Goal: Task Accomplishment & Management: Complete application form

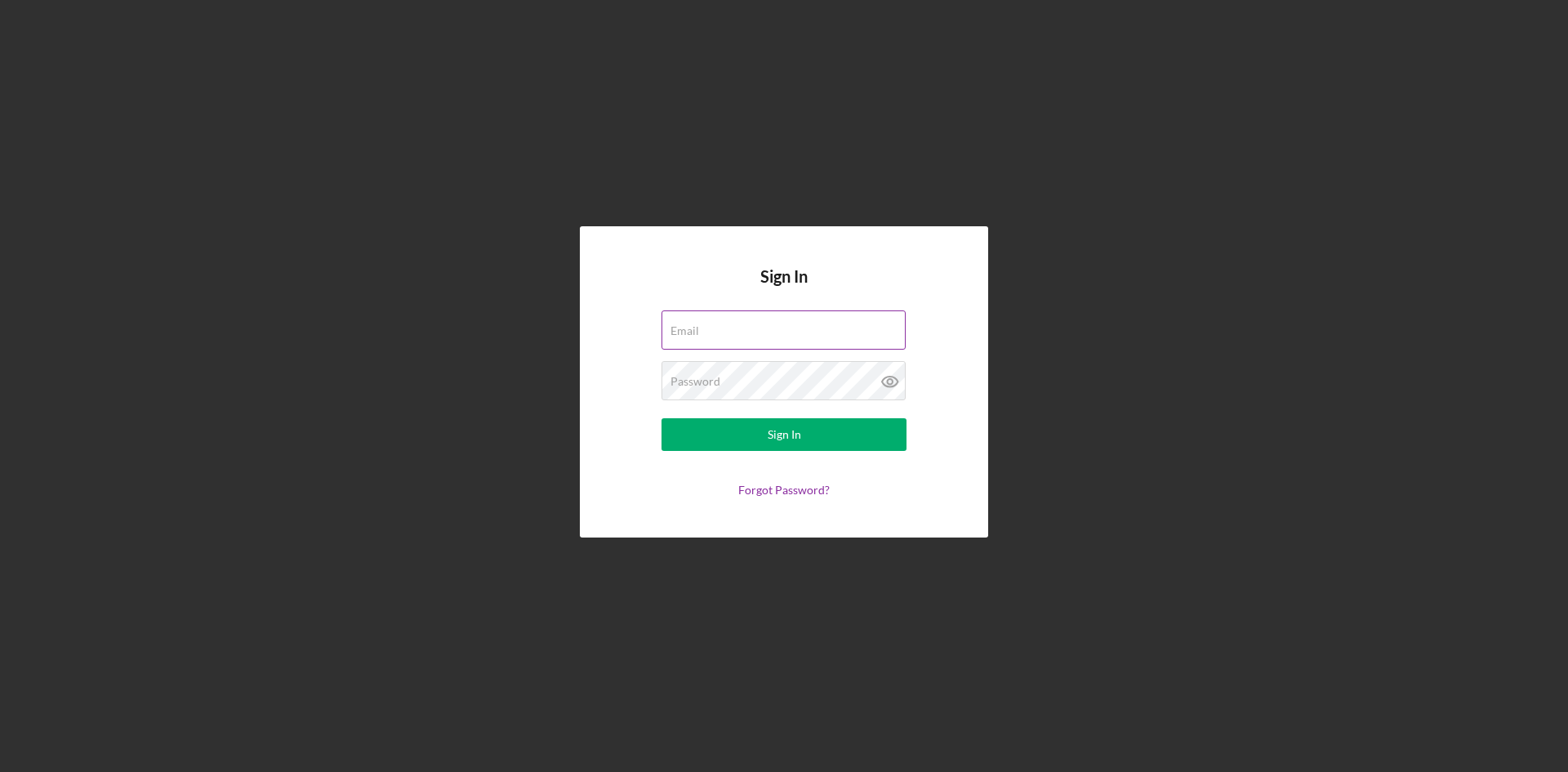
click at [699, 333] on label "Email" at bounding box center [684, 331] width 28 height 13
click at [717, 333] on input "Email" at bounding box center [784, 330] width 244 height 39
type input "[PERSON_NAME][EMAIL_ADDRESS][DOMAIN_NAME]"
drag, startPoint x: 438, startPoint y: 385, endPoint x: 470, endPoint y: 388, distance: 32.1
click at [457, 386] on div "Sign In Email [PERSON_NAME][EMAIL_ADDRESS][DOMAIN_NAME] Password Sign In Forgot…" at bounding box center [784, 382] width 1551 height 764
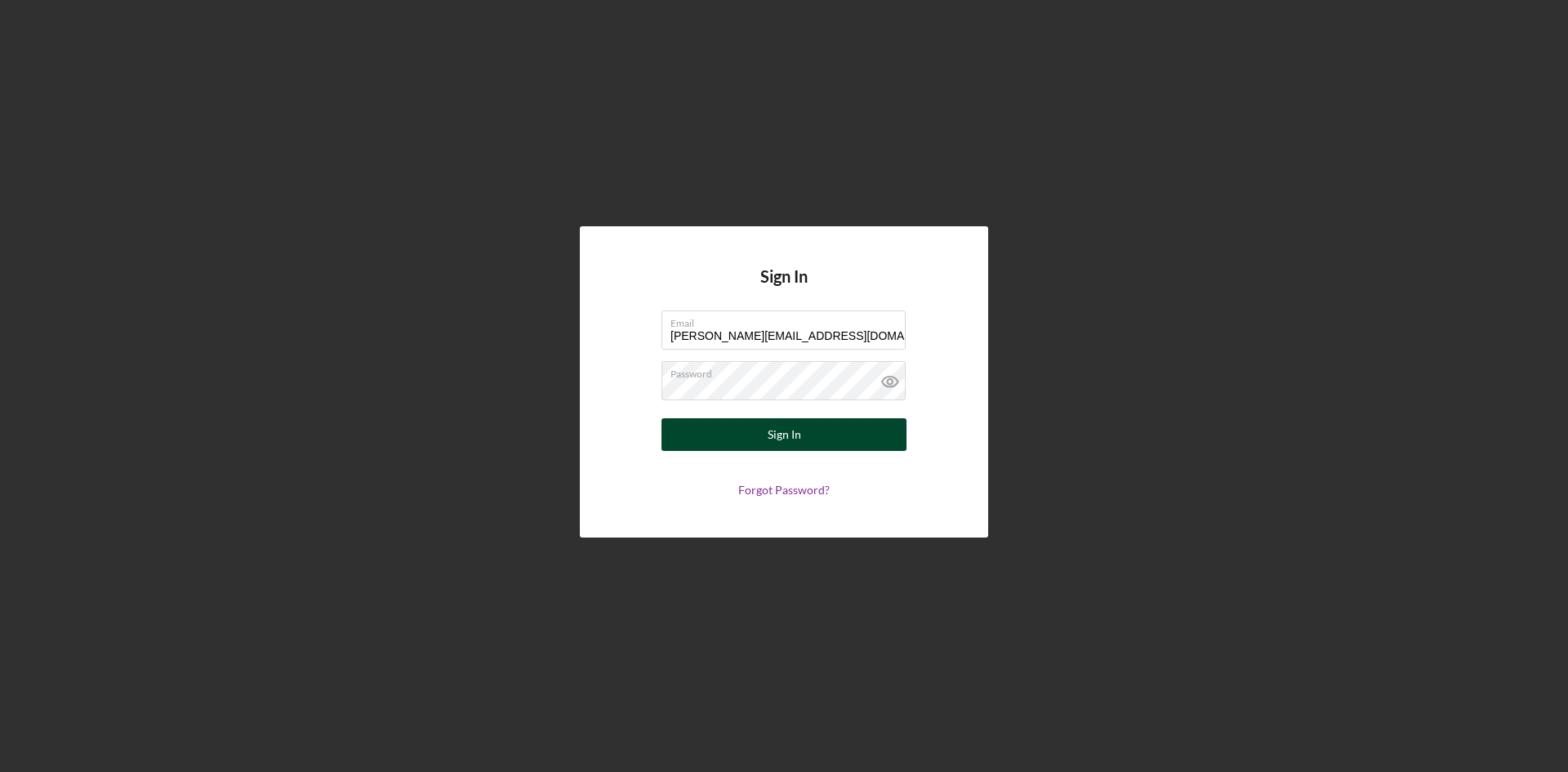
click at [723, 426] on button "Sign In" at bounding box center [784, 434] width 245 height 33
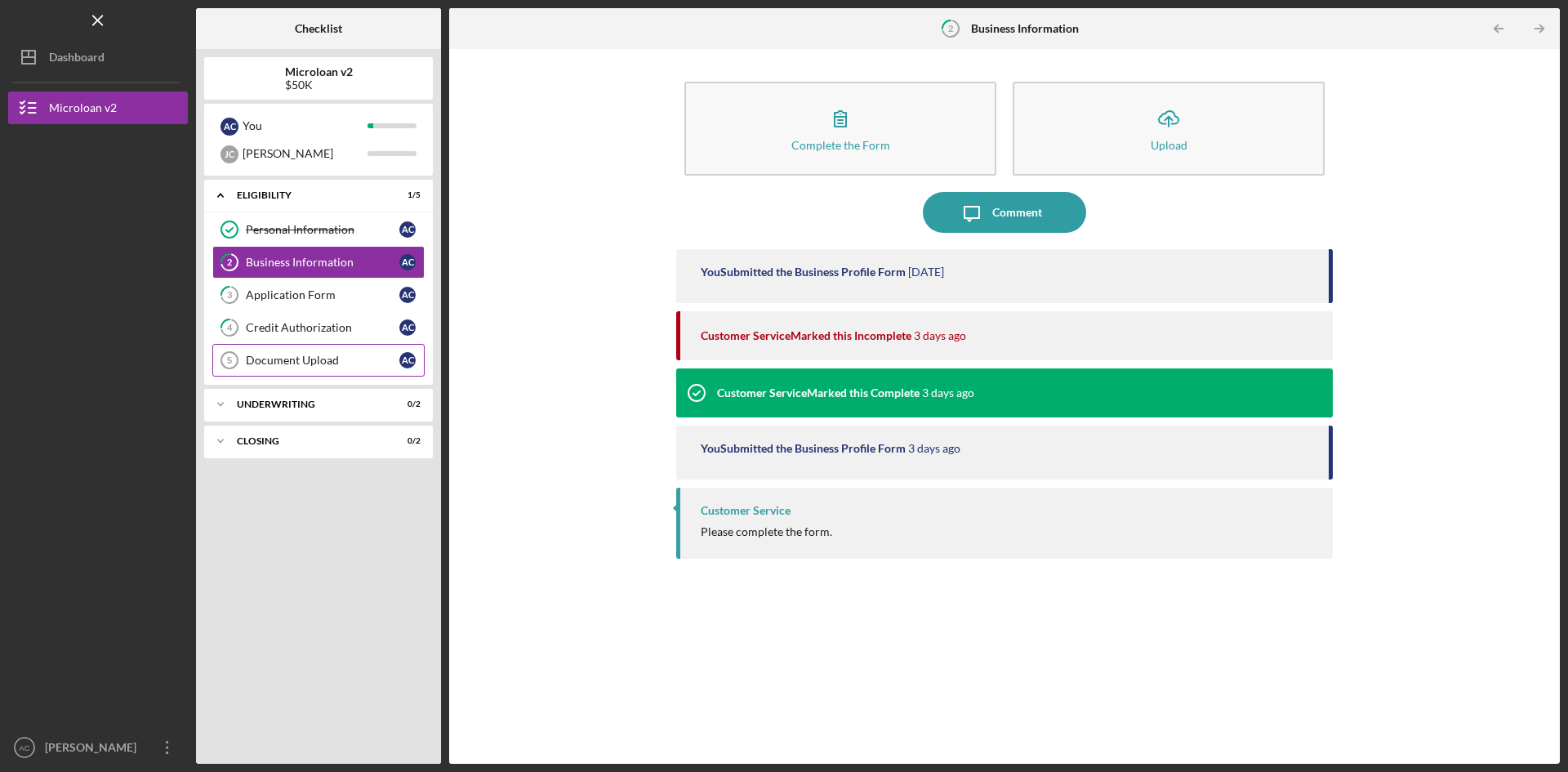
click at [306, 360] on div "Document Upload" at bounding box center [321, 360] width 153 height 13
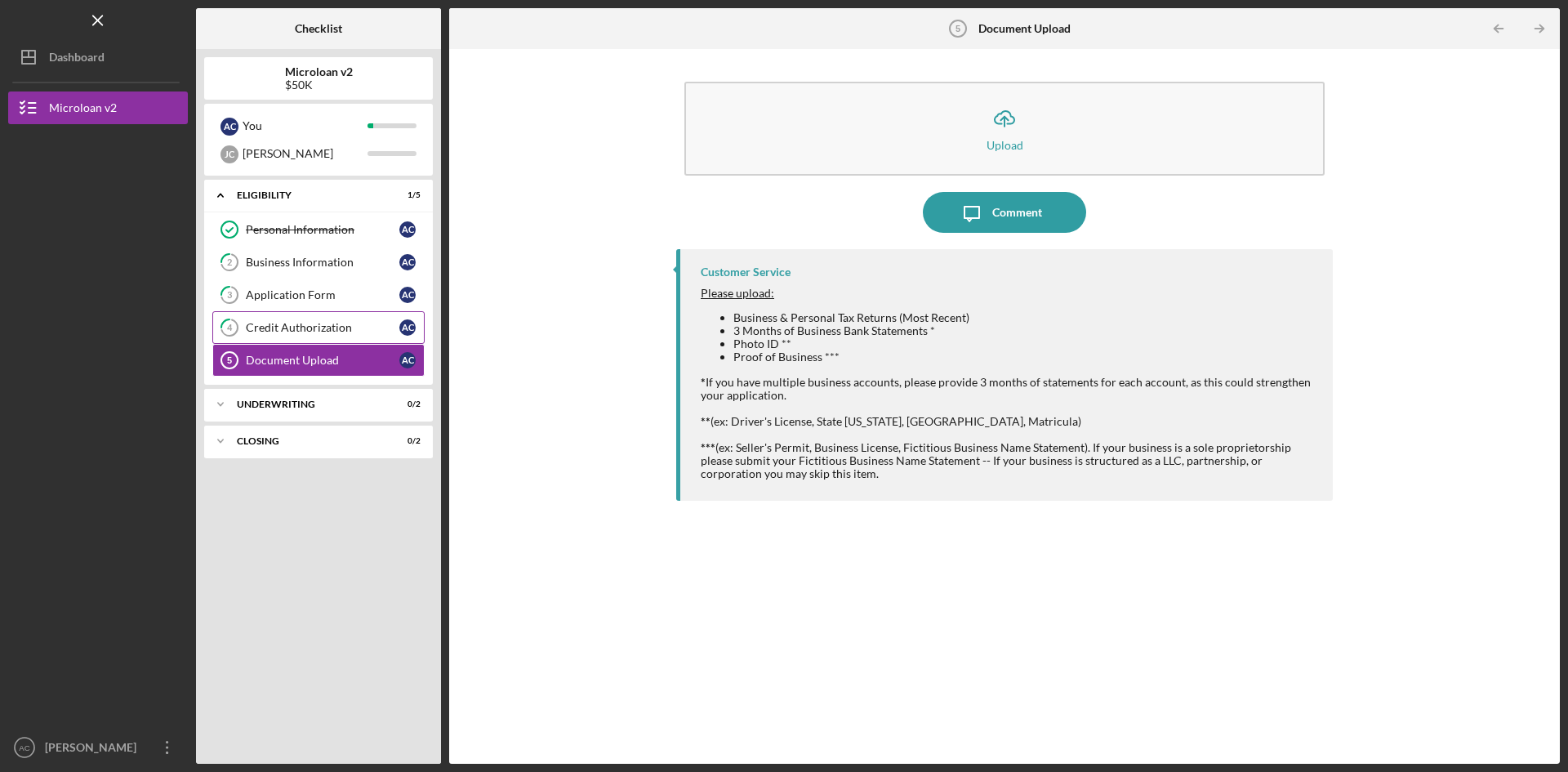
click at [297, 326] on div "Credit Authorization" at bounding box center [321, 327] width 153 height 13
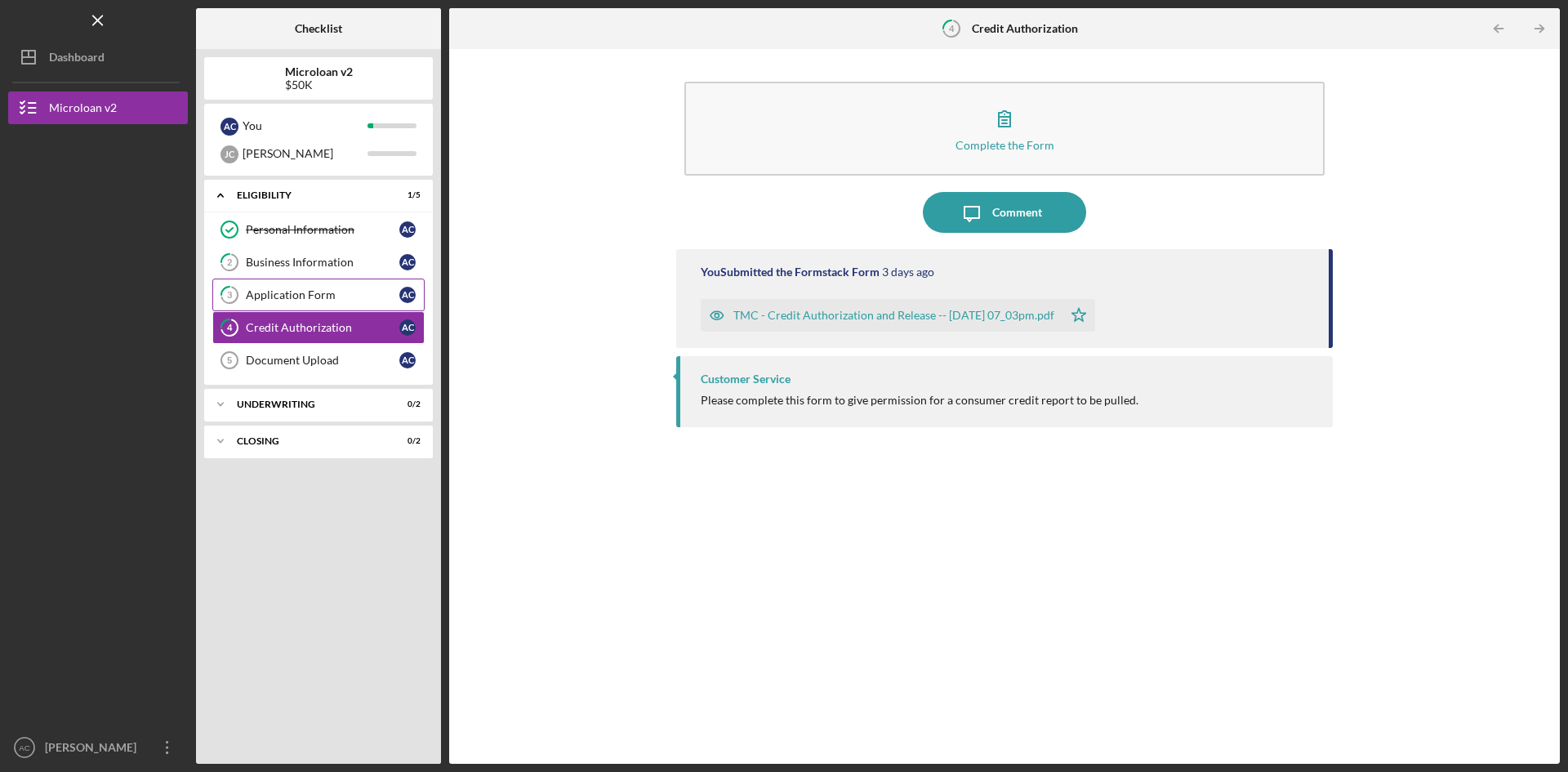
click at [297, 303] on link "3 Application Form A C" at bounding box center [319, 294] width 212 height 33
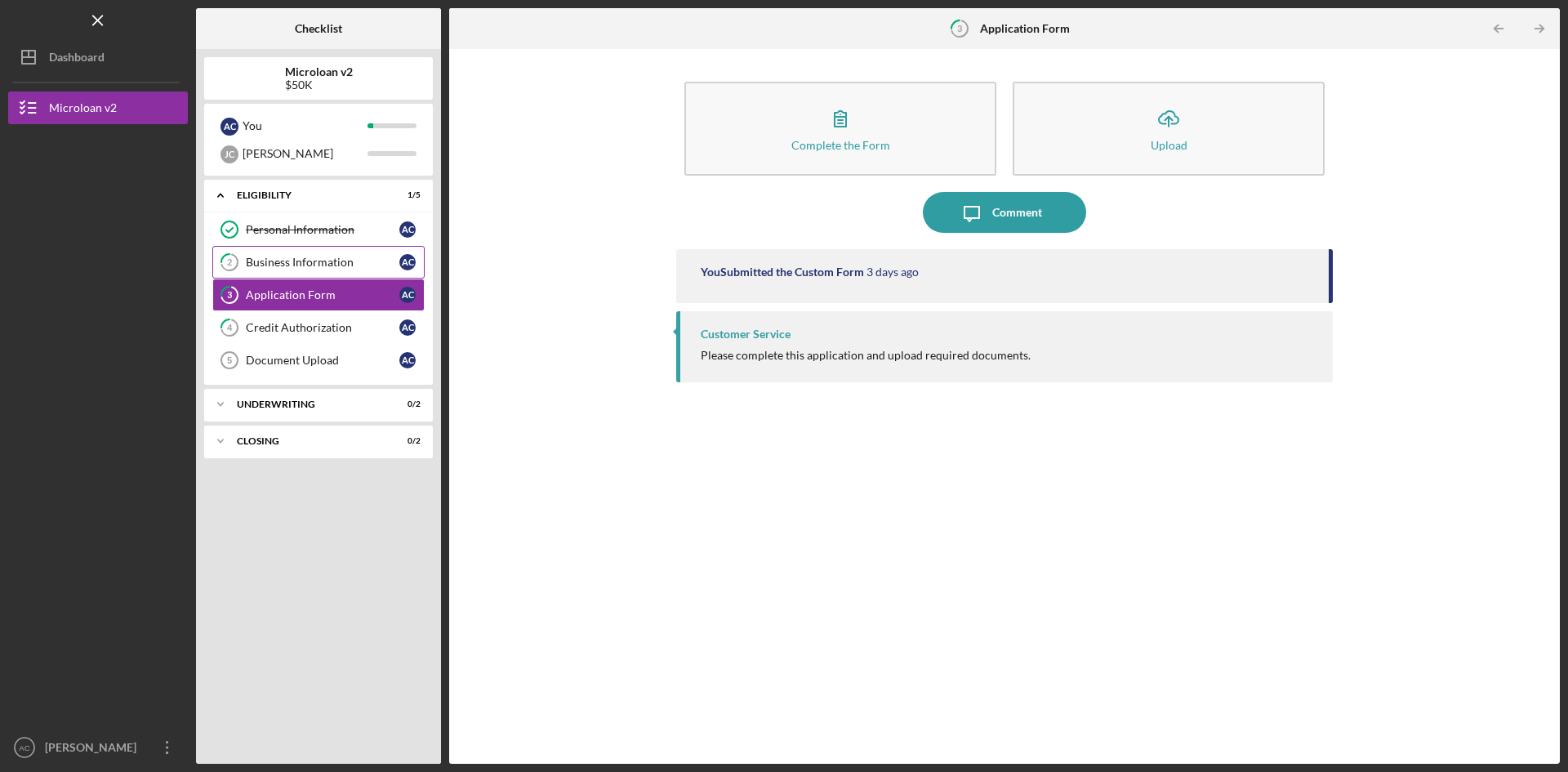
click at [292, 275] on link "2 Business Information A C" at bounding box center [319, 261] width 212 height 33
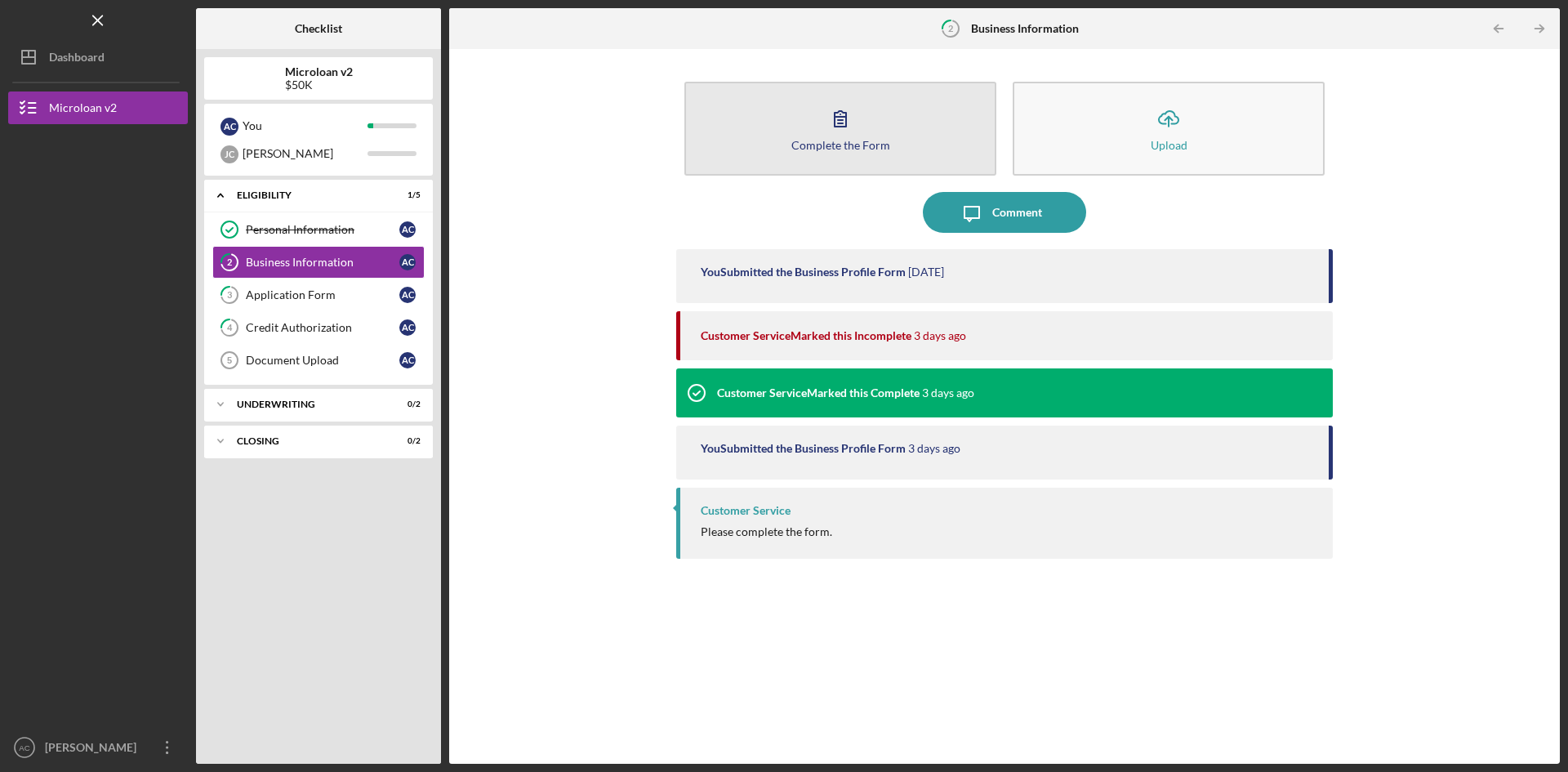
click at [854, 146] on div "Complete the Form" at bounding box center [840, 145] width 99 height 12
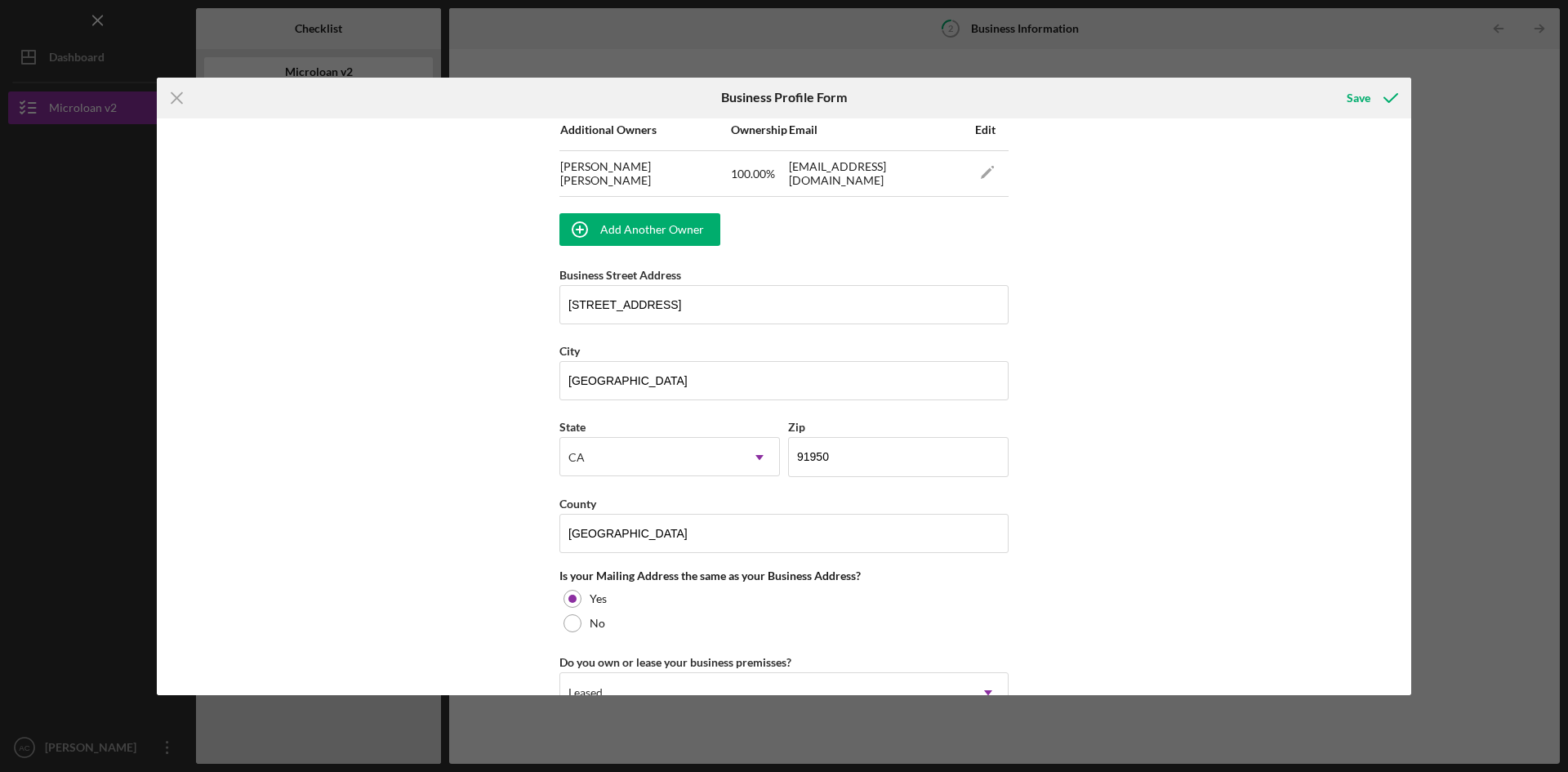
scroll to position [1324, 0]
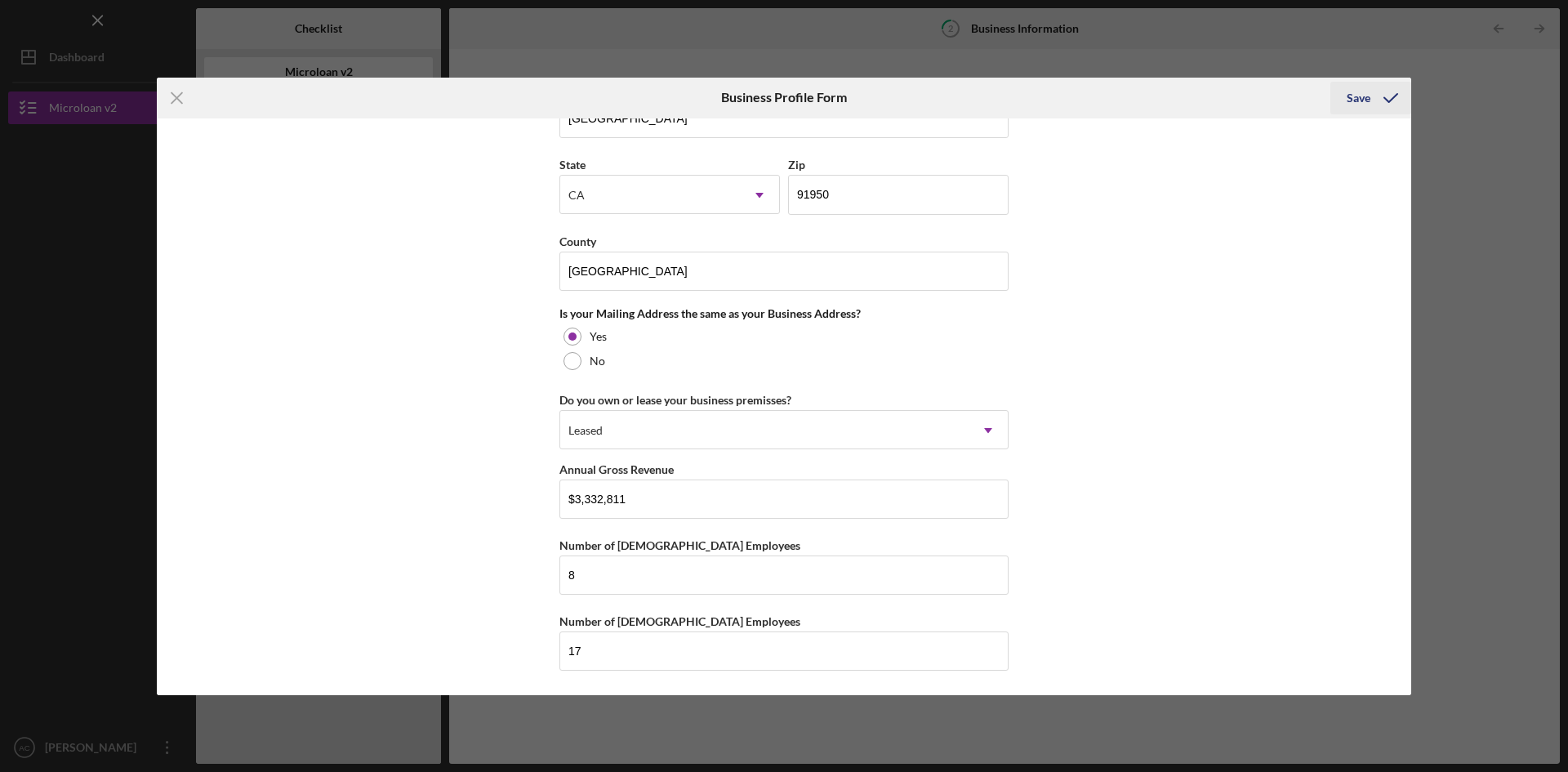
click at [1382, 96] on icon "submit" at bounding box center [1389, 98] width 40 height 40
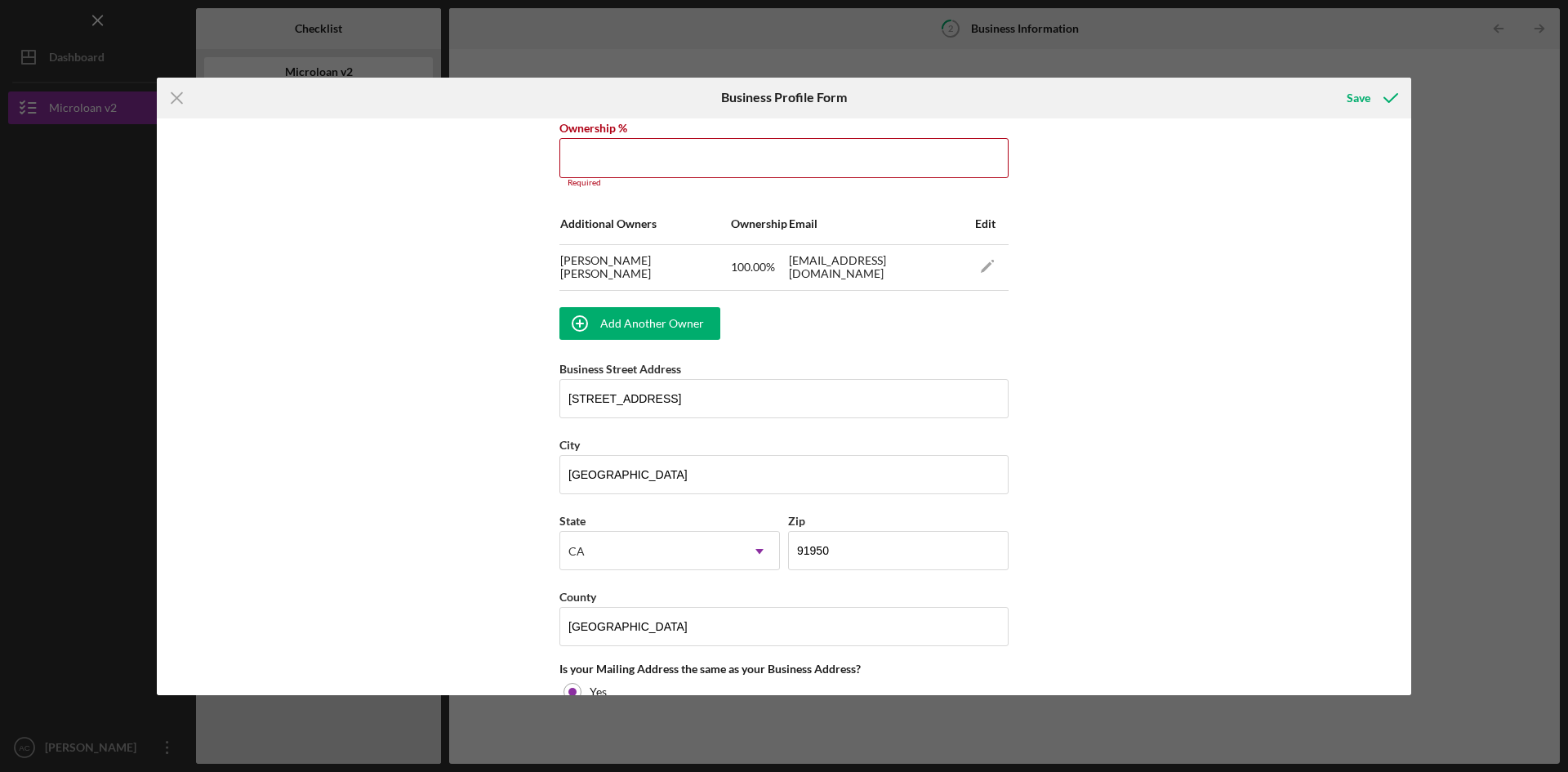
scroll to position [651, 0]
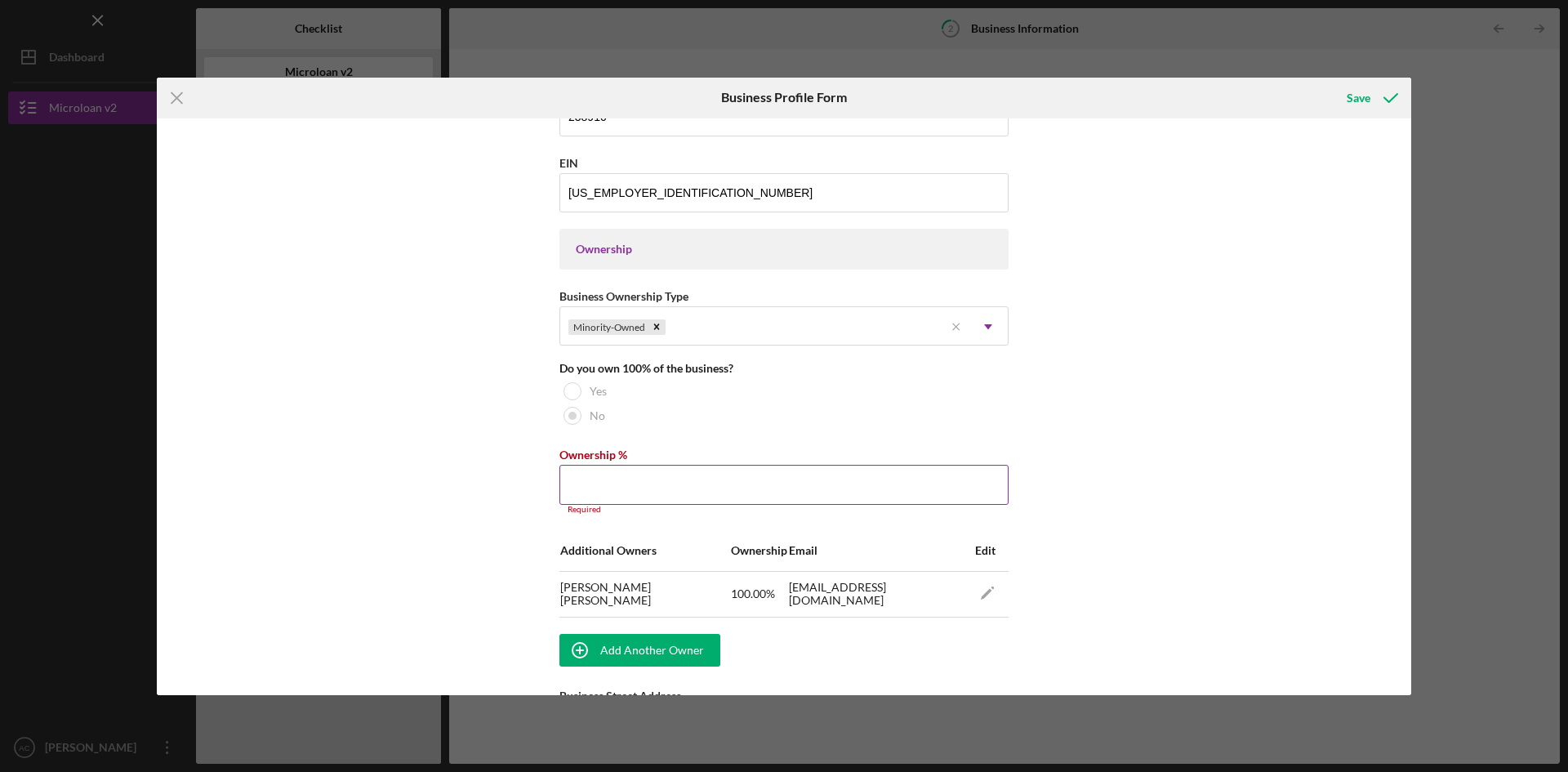
click at [688, 480] on input "Ownership %" at bounding box center [784, 484] width 449 height 39
click at [388, 464] on div "Business Name SoCal Demolition Company DBA Business Start Date [DATE] Legal Str…" at bounding box center [784, 406] width 1254 height 576
click at [619, 478] on input "Ownership %" at bounding box center [784, 484] width 449 height 39
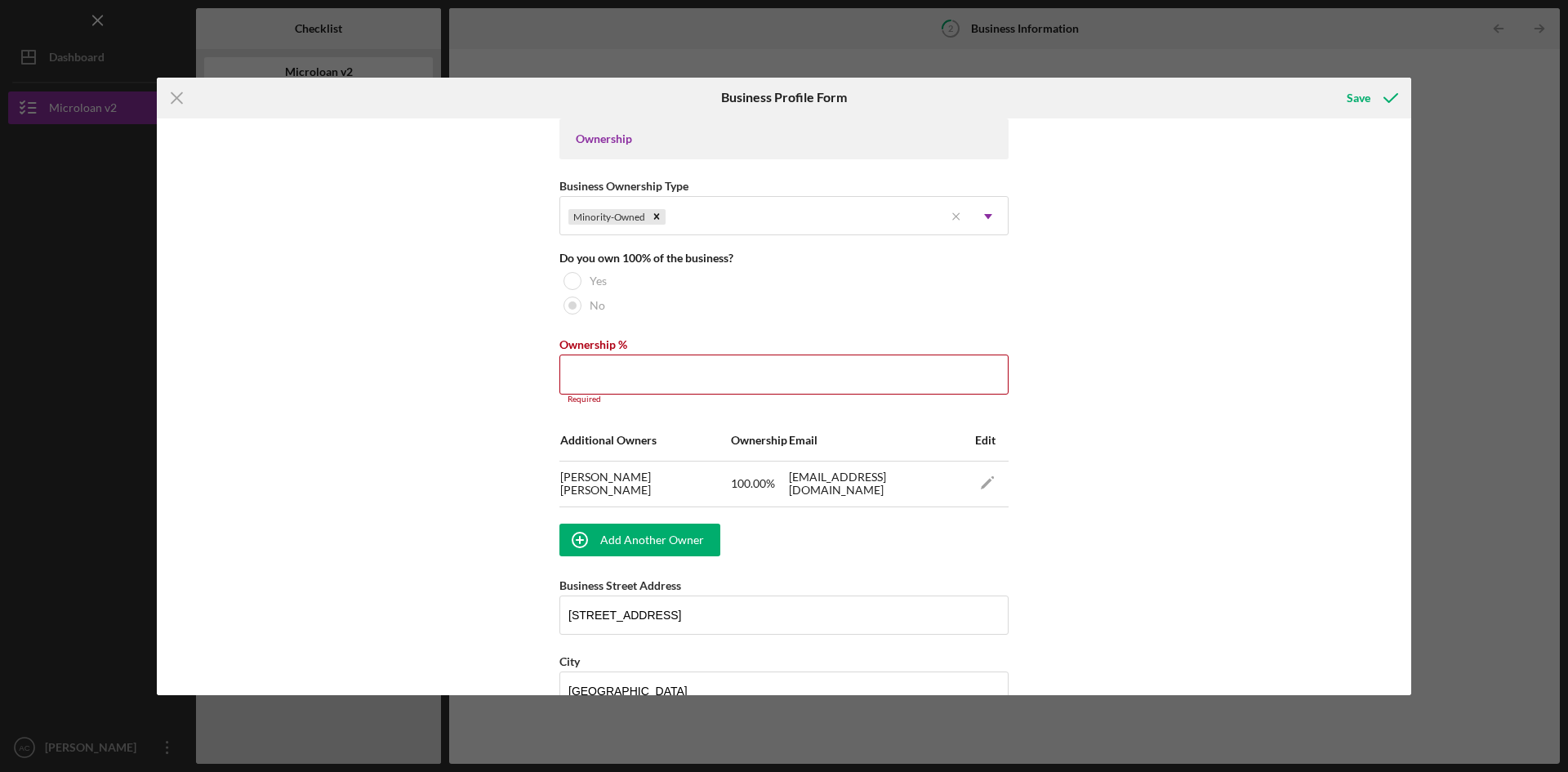
scroll to position [733, 0]
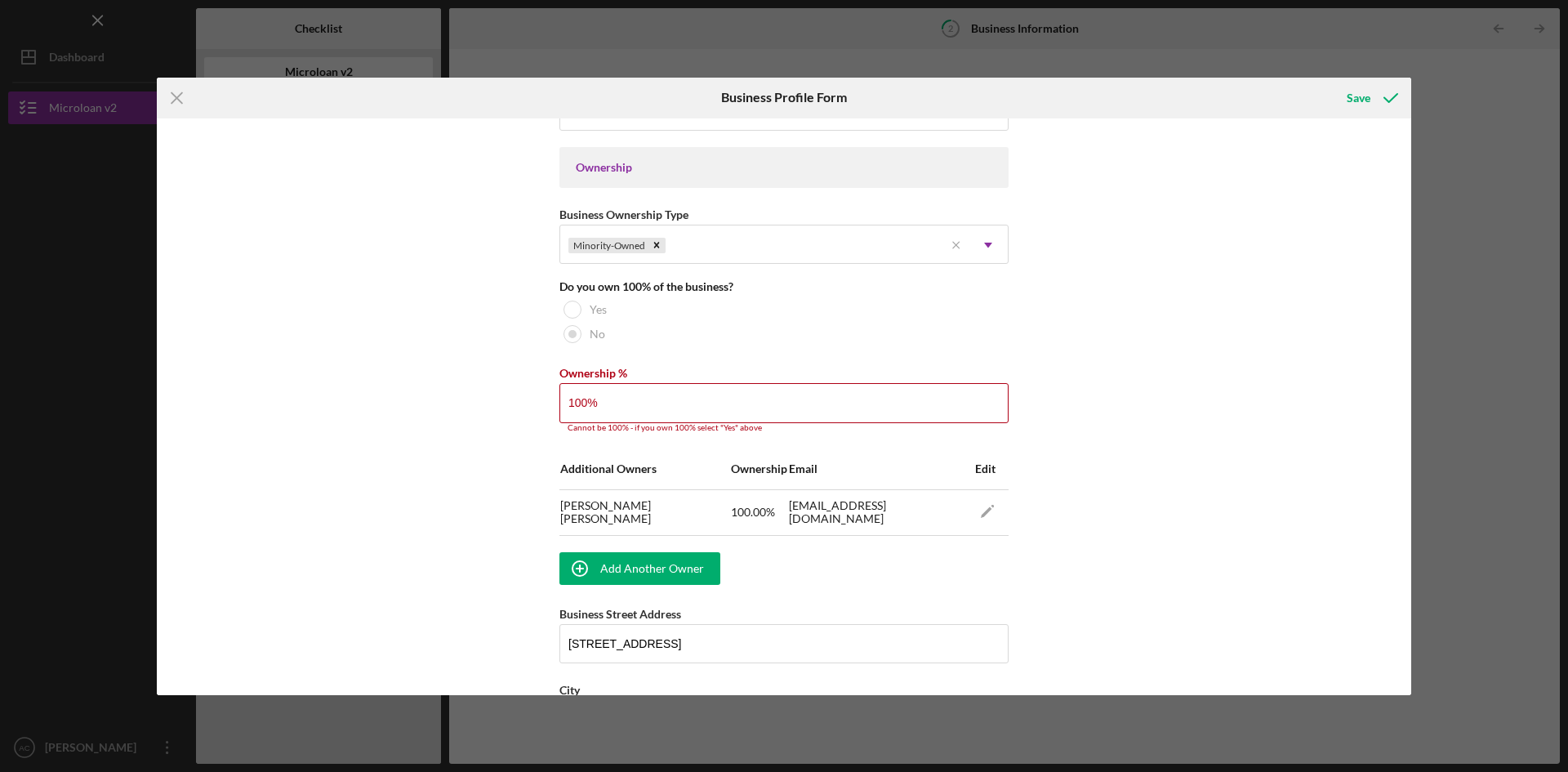
type input "100.00%"
click at [435, 469] on div "Business Name SoCal Demolition Company DBA Business Start Date [DATE] Legal Str…" at bounding box center [784, 406] width 1254 height 576
type textarea "0%"
drag, startPoint x: 630, startPoint y: 397, endPoint x: 500, endPoint y: 391, distance: 130.1
click at [500, 391] on div "Business Name SoCal Demolition Company DBA Business Start Date [DATE] Legal Str…" at bounding box center [784, 406] width 1254 height 576
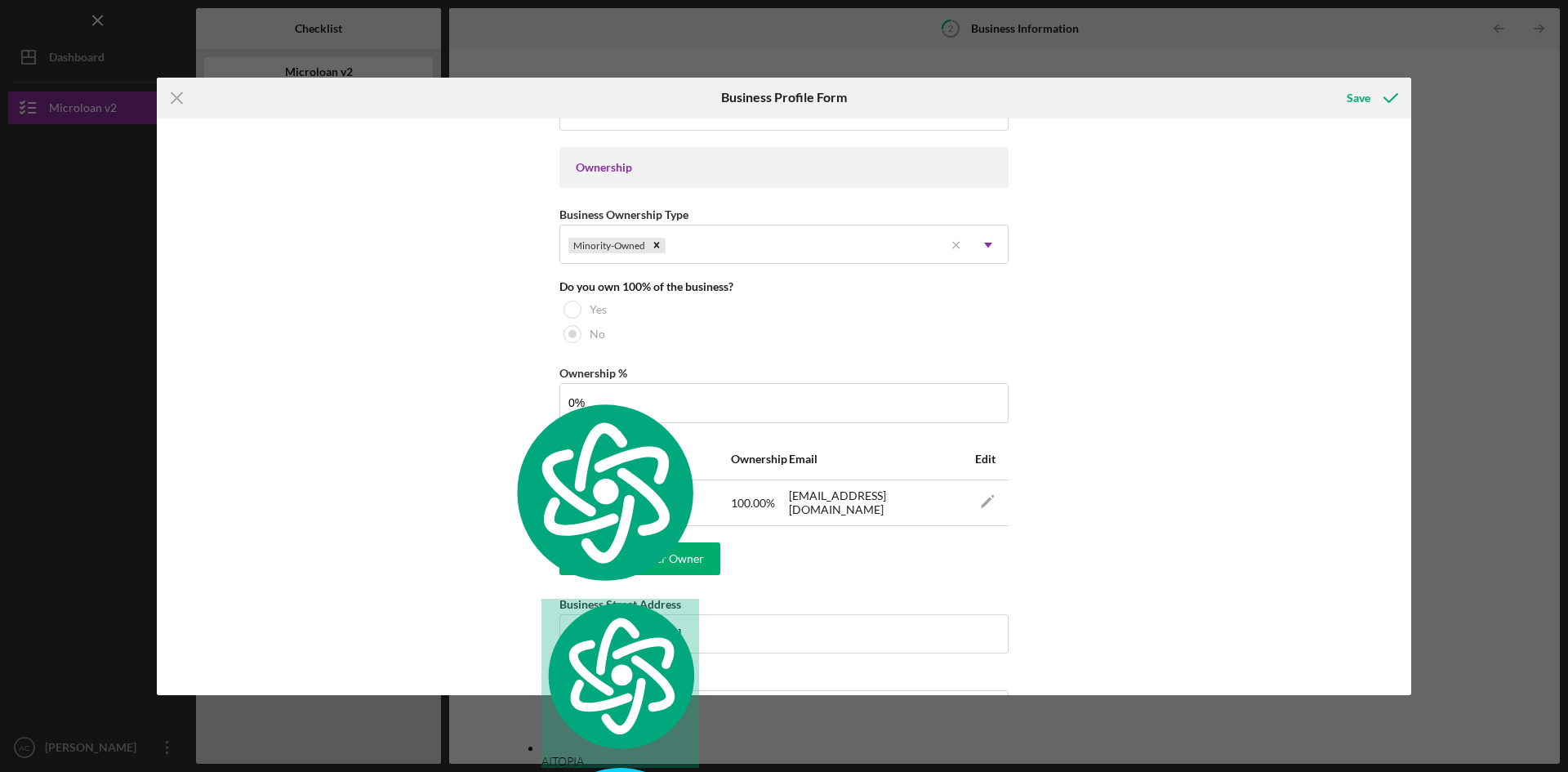
type input "0.00%"
click at [464, 412] on div "Business Name SoCal Demolition Company DBA Business Start Date [DATE] Legal Str…" at bounding box center [784, 406] width 1254 height 576
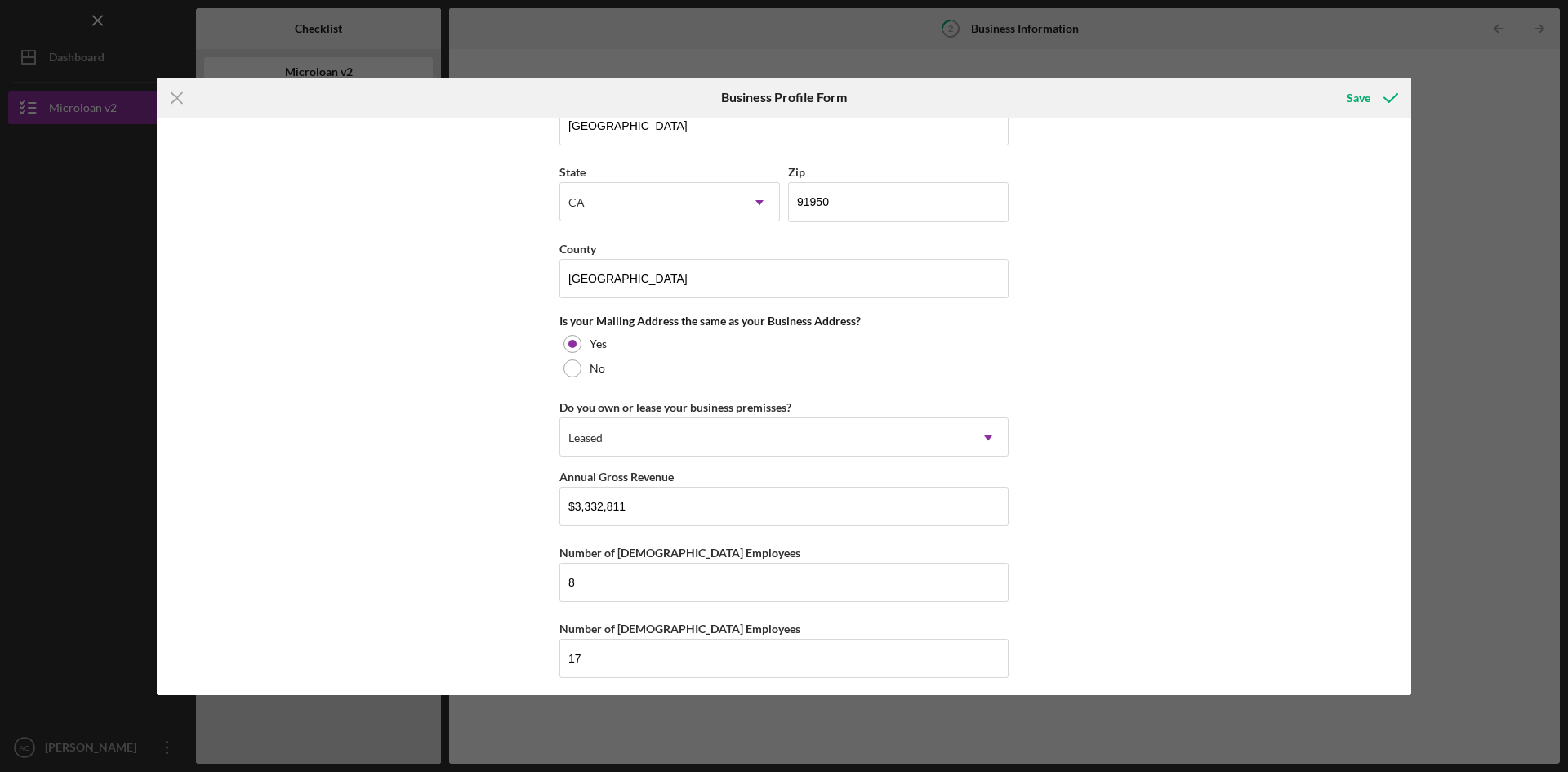
scroll to position [1324, 0]
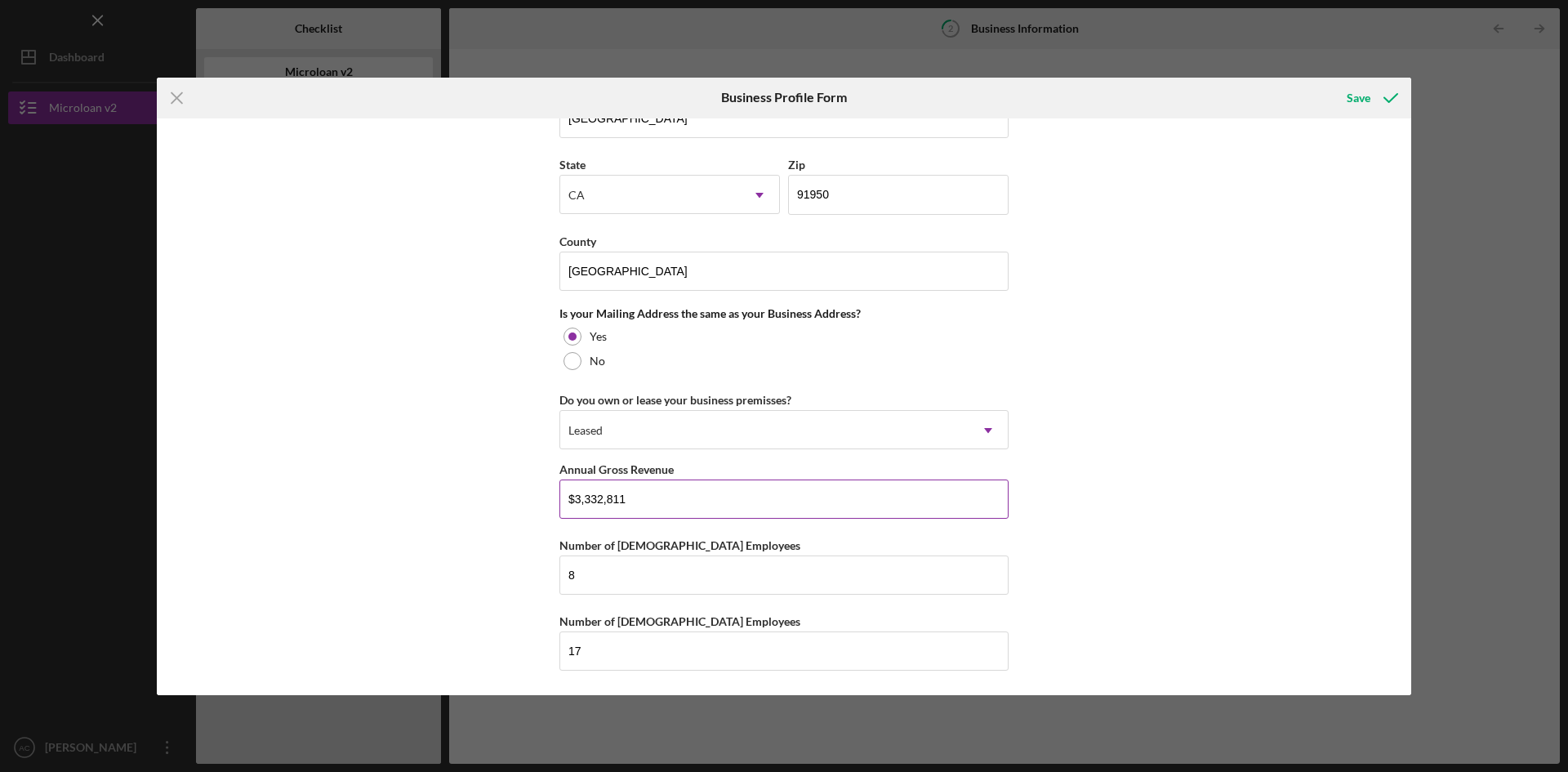
click at [673, 488] on input "$3,332,811" at bounding box center [784, 499] width 449 height 39
drag, startPoint x: 680, startPoint y: 493, endPoint x: 431, endPoint y: 499, distance: 249.1
click at [431, 499] on div "Business Name SoCal Demolition Company DBA Business Start Date [DATE] Legal Str…" at bounding box center [784, 406] width 1254 height 576
click at [652, 502] on input "$3,990" at bounding box center [784, 499] width 449 height 39
type input "$3,990,917"
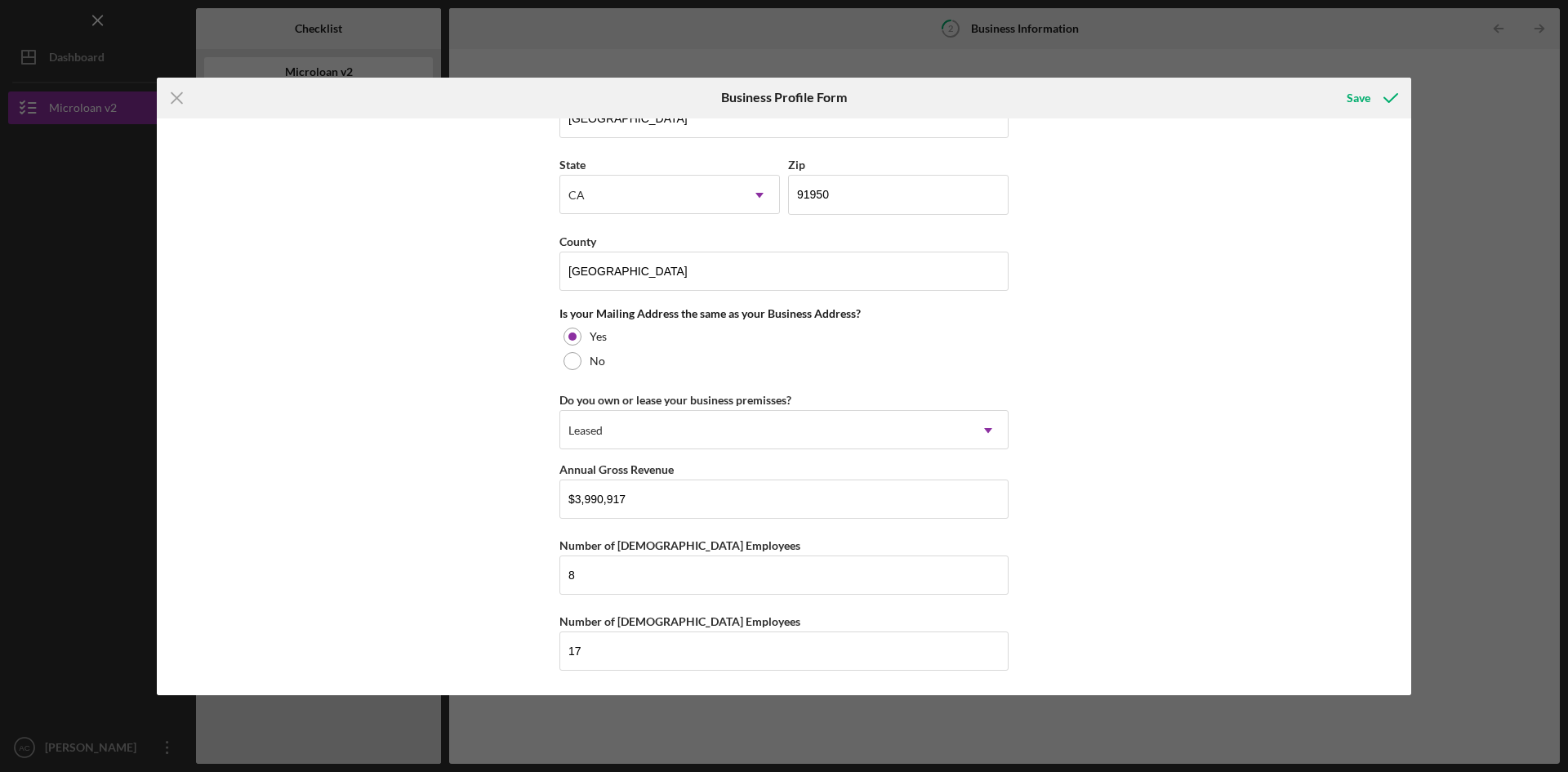
click at [366, 423] on div "Business Name SoCal Demolition Company DBA Business Start Date [DATE] Legal Str…" at bounding box center [784, 406] width 1254 height 576
click at [1356, 105] on div "Save" at bounding box center [1357, 98] width 24 height 33
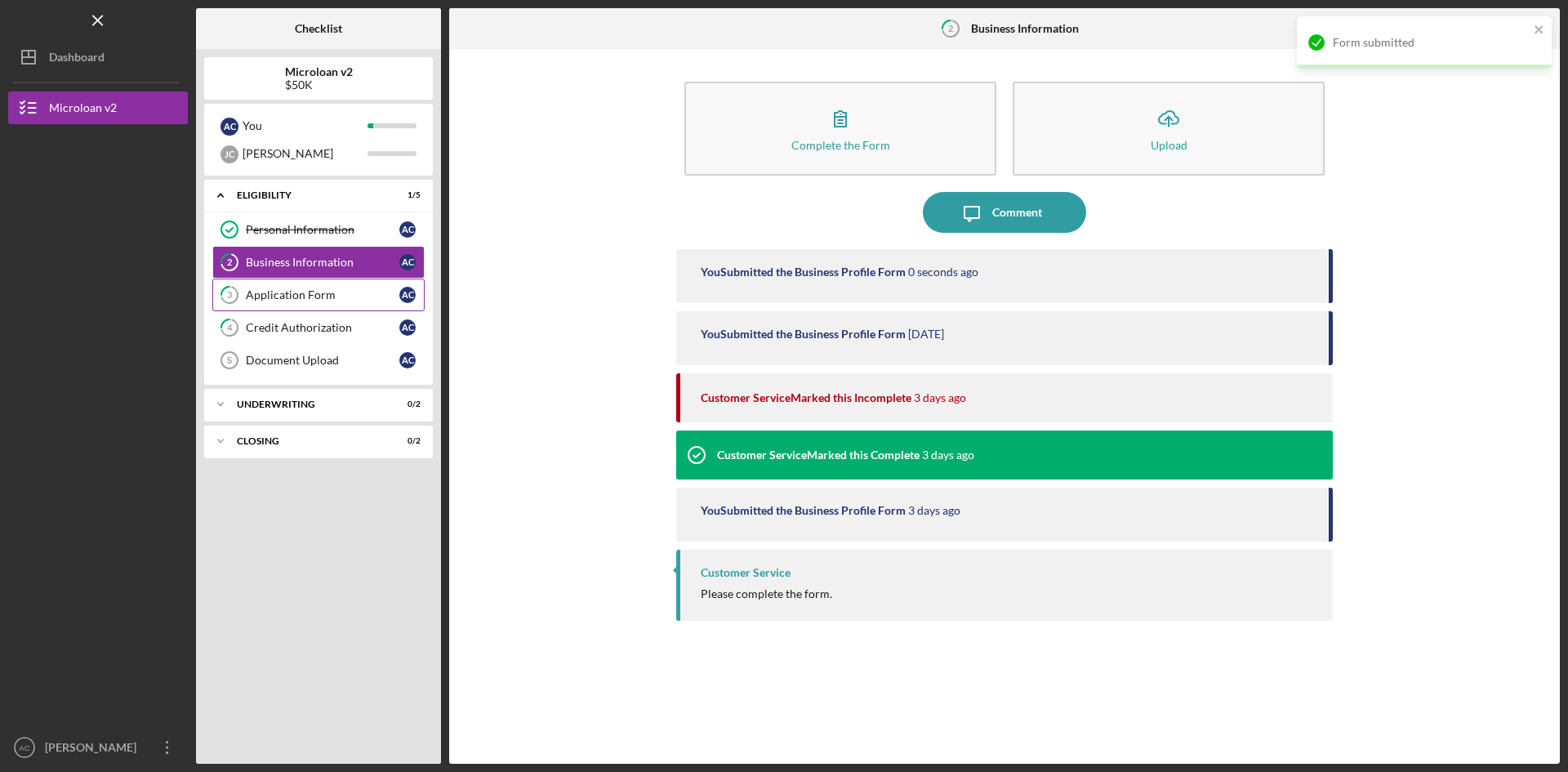
click at [290, 293] on div "Application Form" at bounding box center [321, 295] width 153 height 13
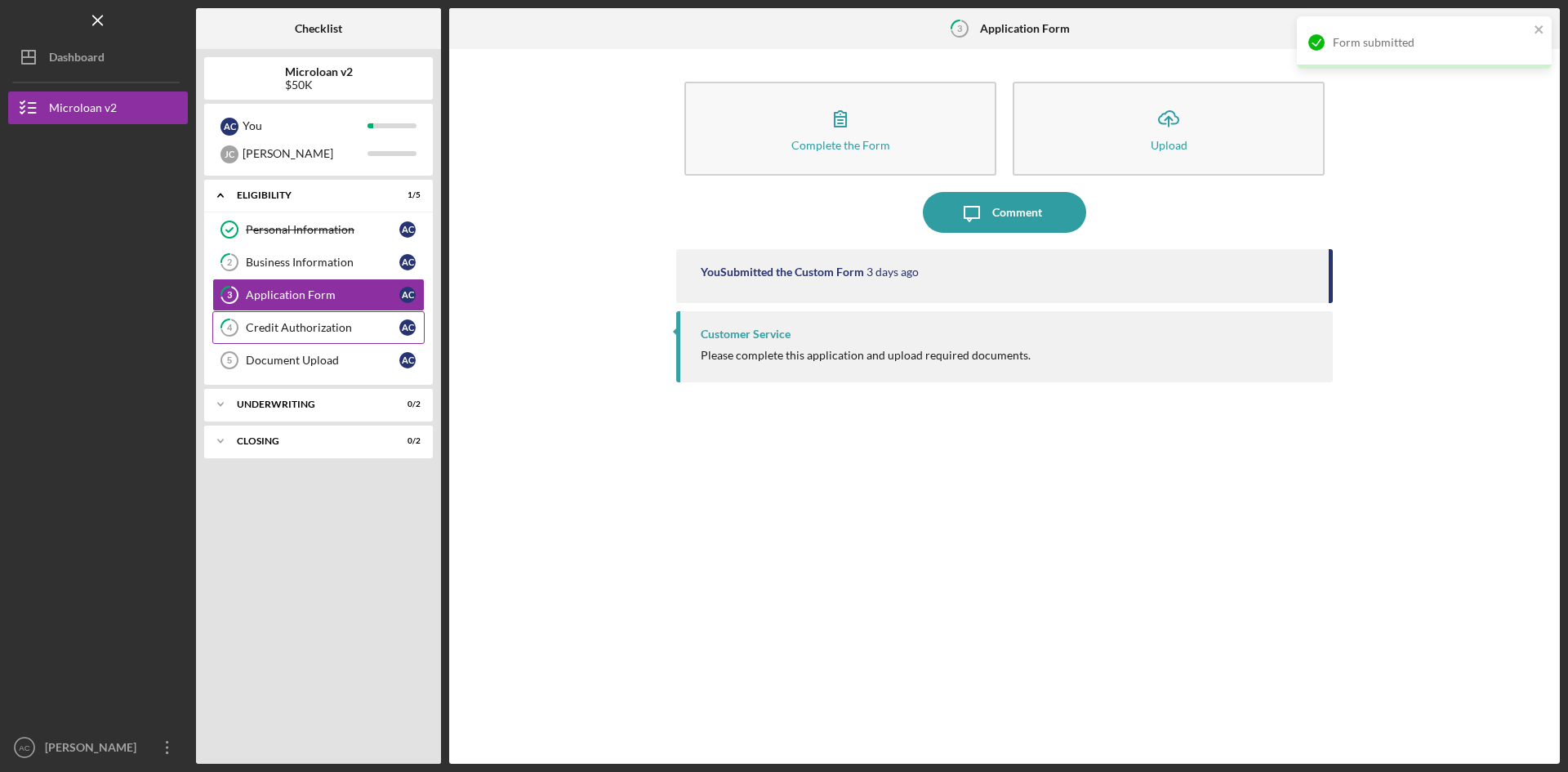
click at [288, 321] on div "Credit Authorization" at bounding box center [321, 327] width 153 height 13
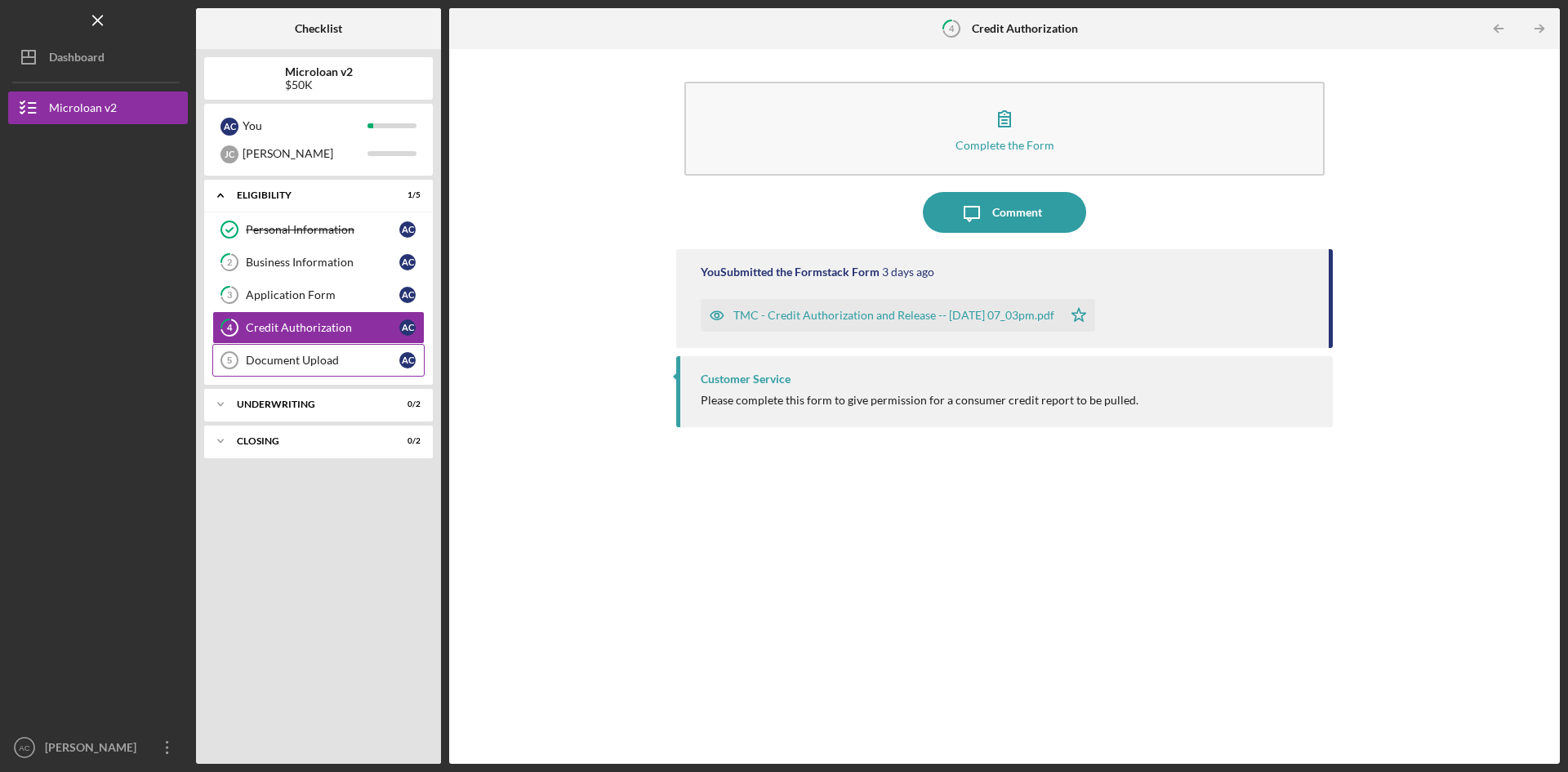
click at [294, 368] on link "Document Upload 5 Document Upload A C" at bounding box center [319, 360] width 212 height 33
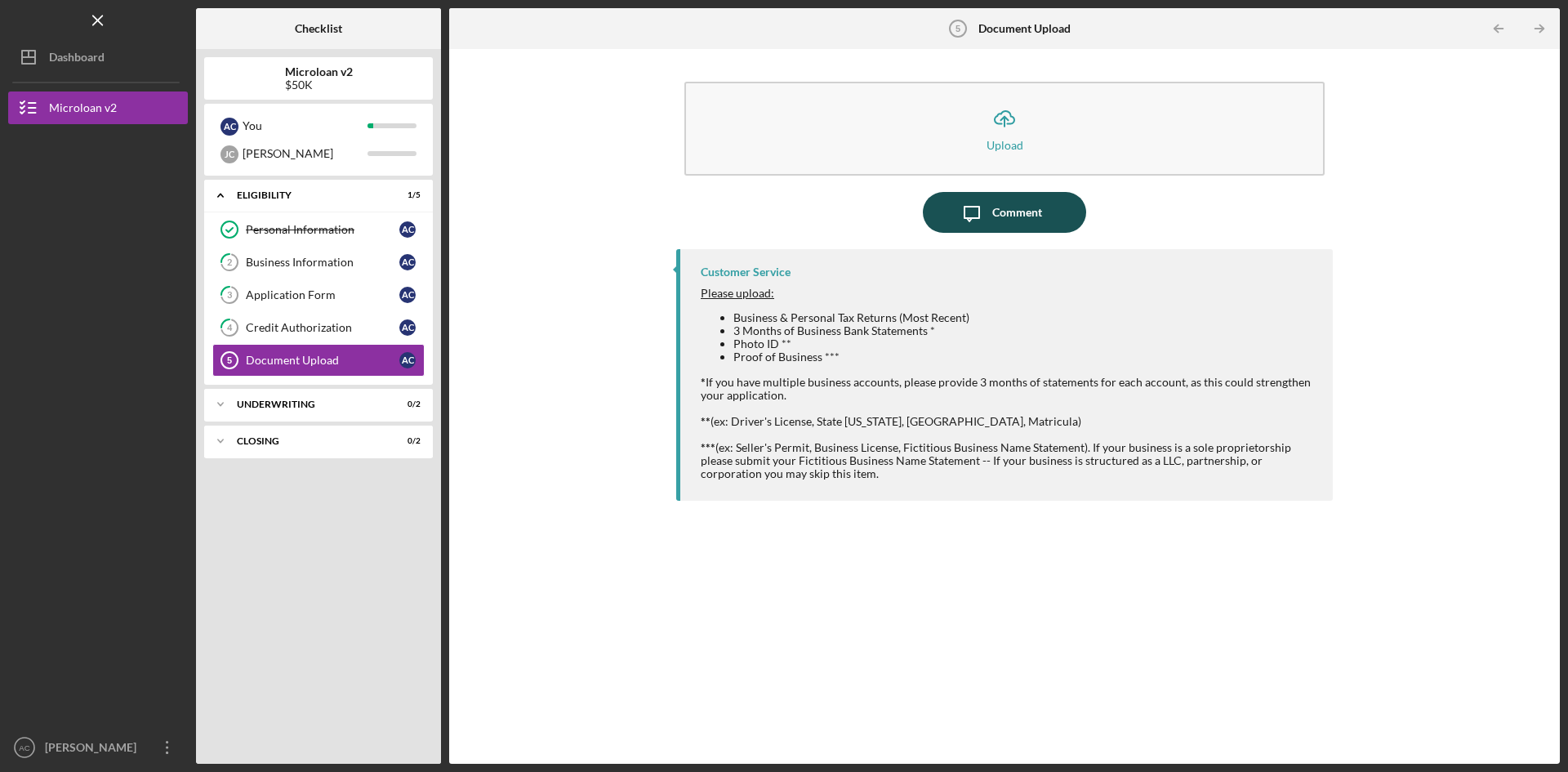
click at [1040, 202] on div "Comment" at bounding box center [1016, 212] width 50 height 40
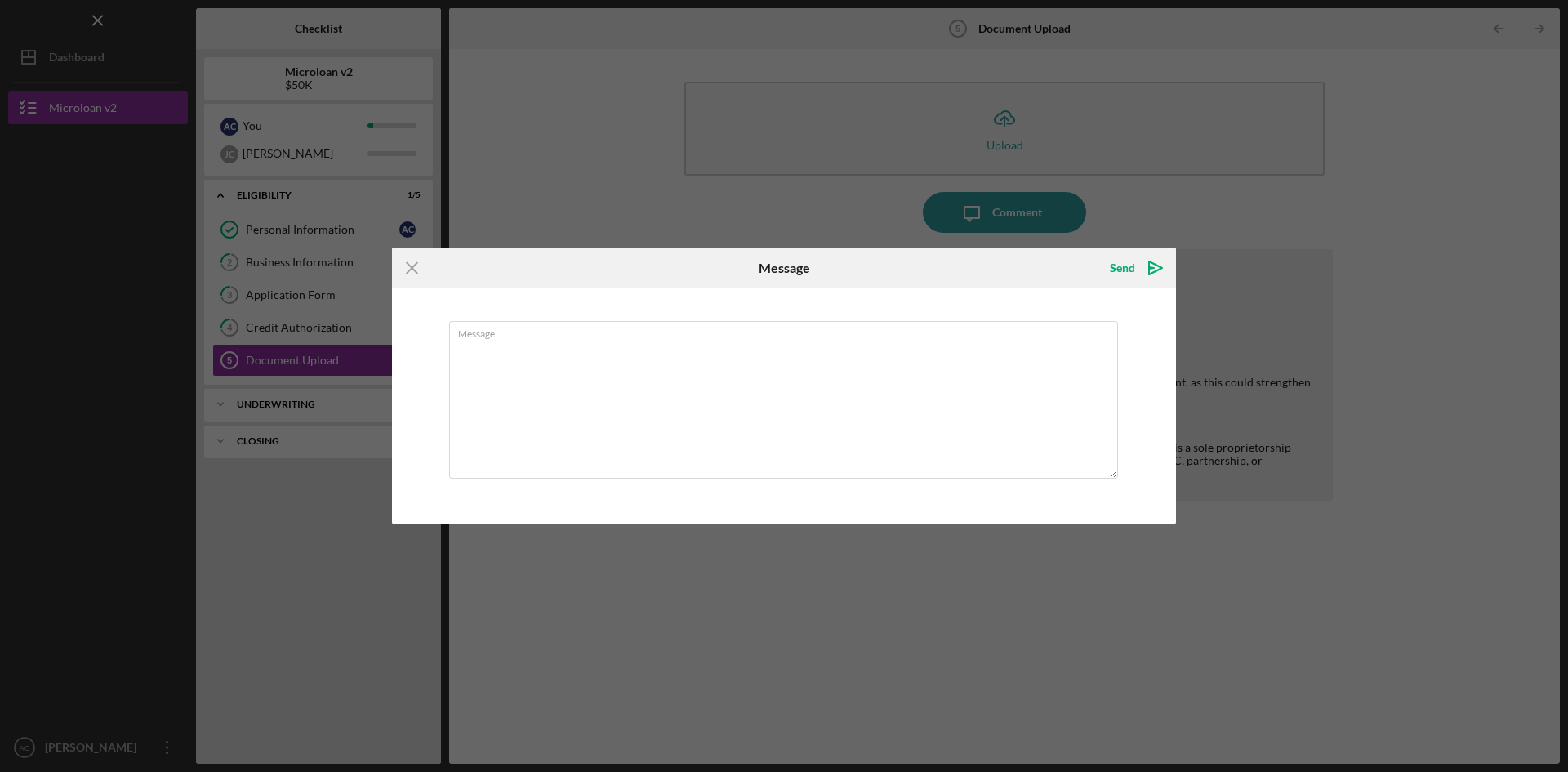
click at [1193, 230] on div "Icon/Menu Close Message Send Icon/icon-invite-send Message Cancel Send Icon/ico…" at bounding box center [784, 386] width 1568 height 772
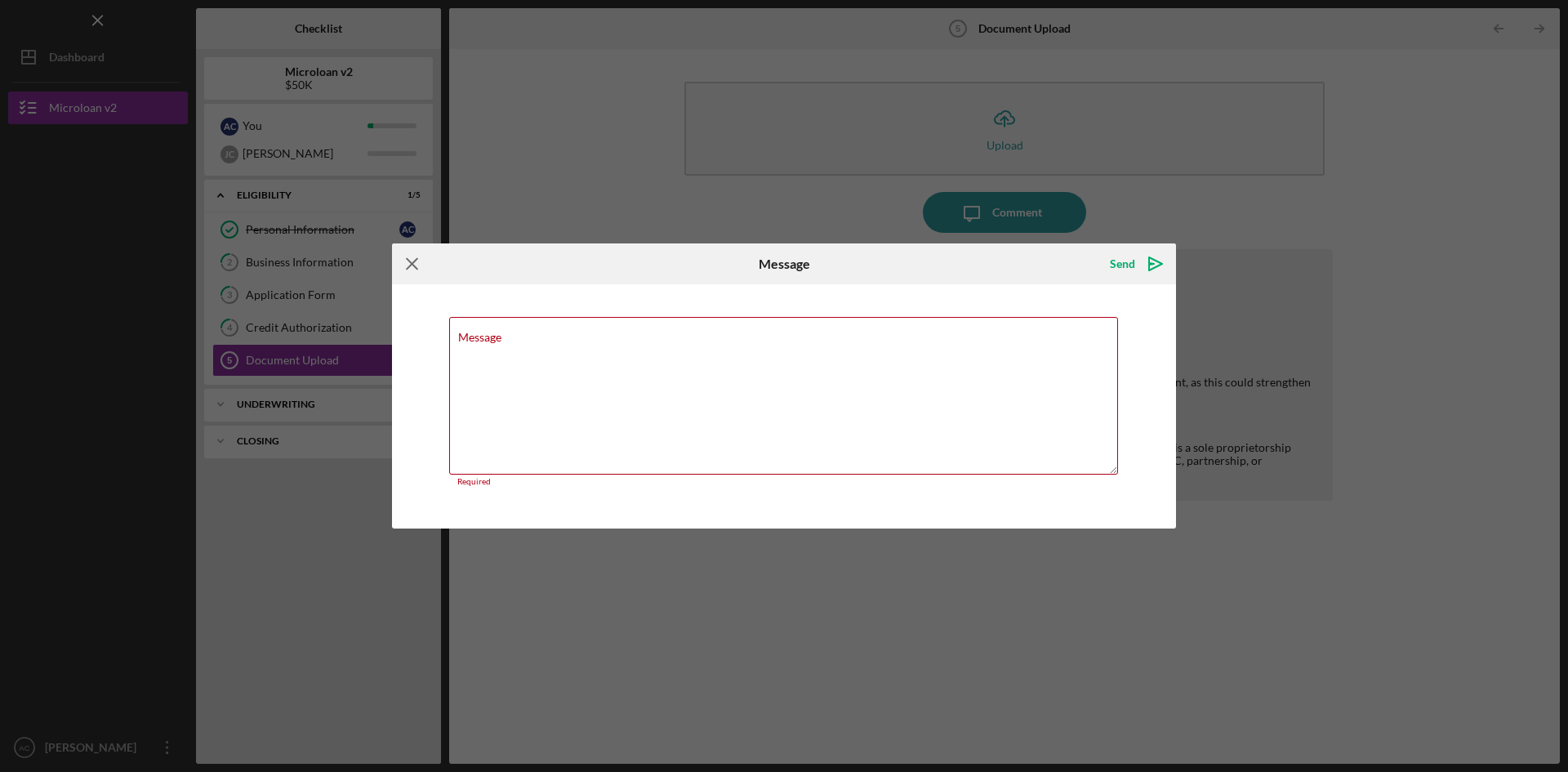
click at [409, 261] on line at bounding box center [412, 262] width 10 height 10
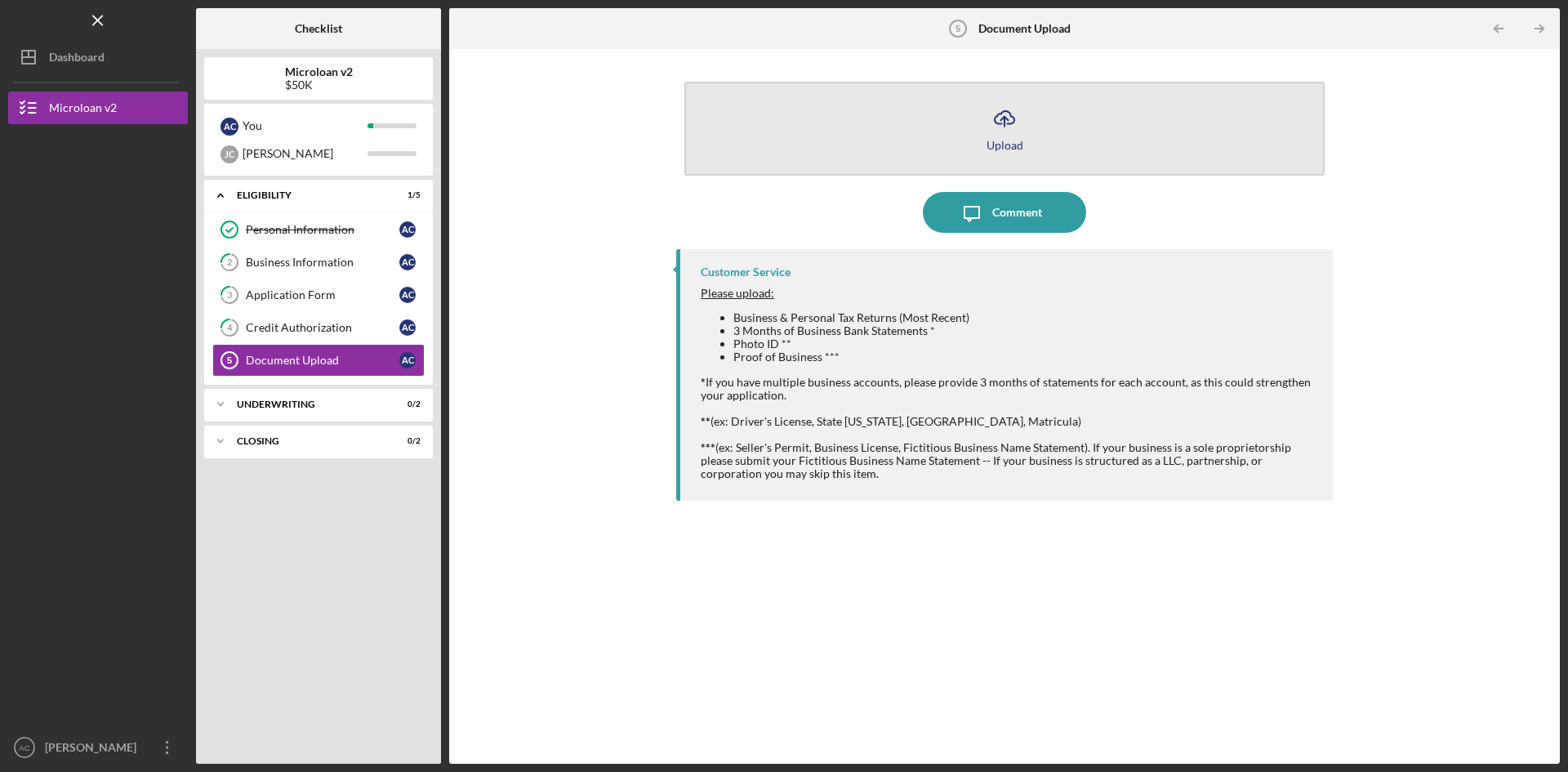
click at [993, 118] on icon "Icon/Upload" at bounding box center [1004, 118] width 40 height 40
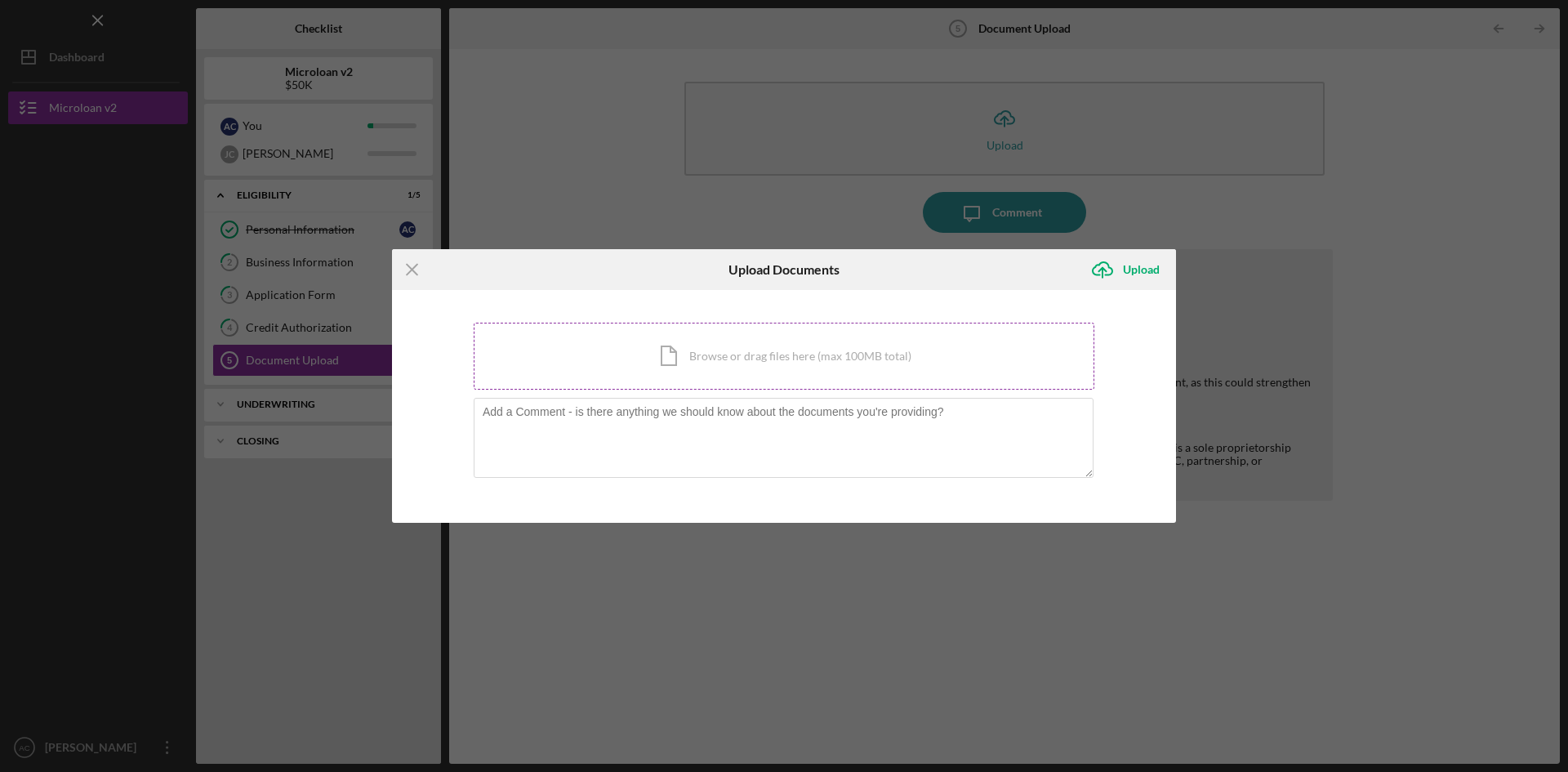
click at [684, 341] on div "Icon/Document Browse or drag files here (max 100MB total) Tap to choose files o…" at bounding box center [784, 355] width 620 height 67
click at [727, 361] on div "Icon/Document Browse or drag files here (max 100MB total) Tap to choose files o…" at bounding box center [784, 355] width 620 height 67
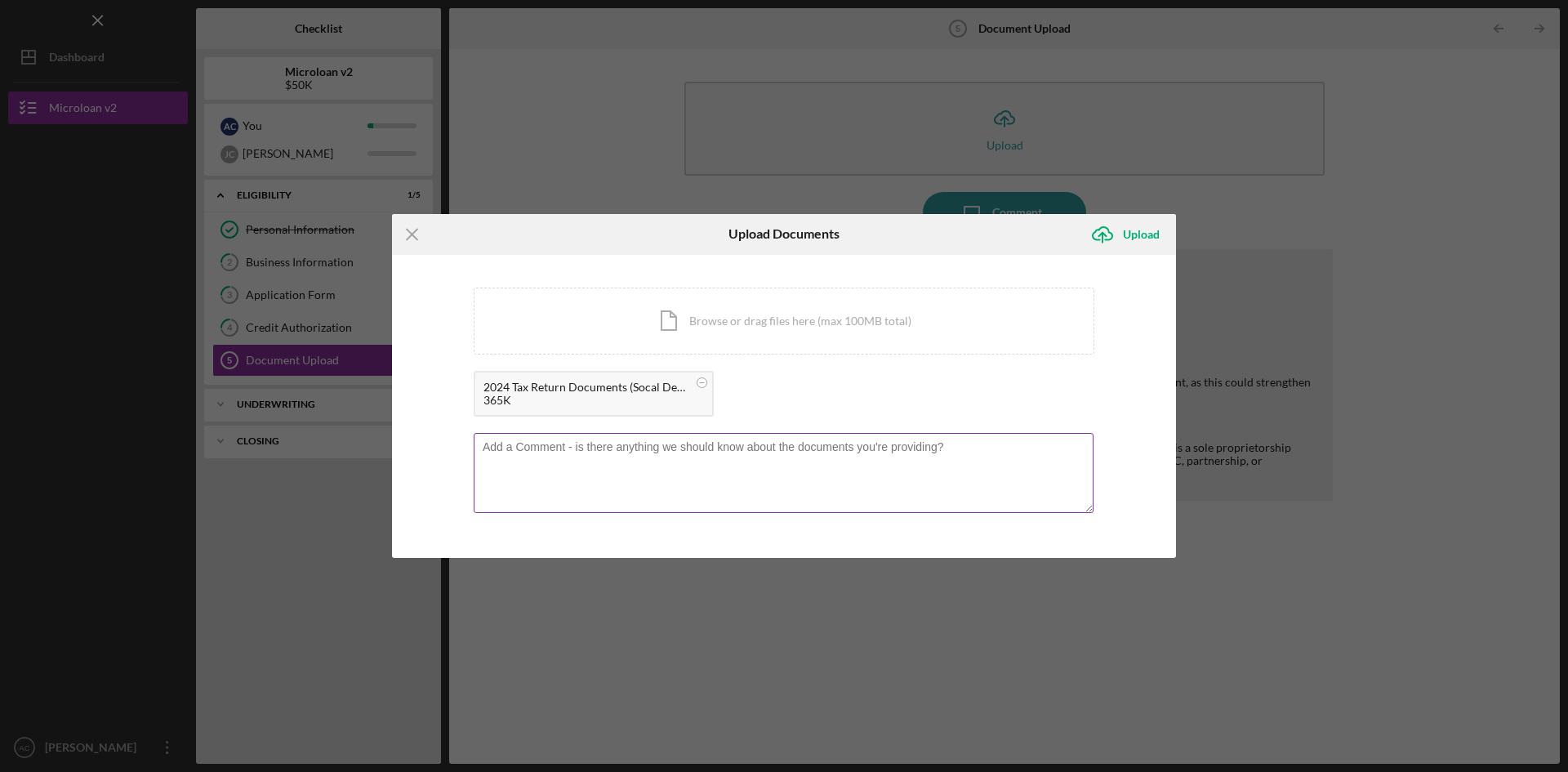
click at [599, 449] on textarea at bounding box center [783, 472] width 619 height 80
type textarea "C"
type textarea "Corporate Taxes"
click at [1119, 239] on icon "Icon/Upload" at bounding box center [1102, 234] width 40 height 40
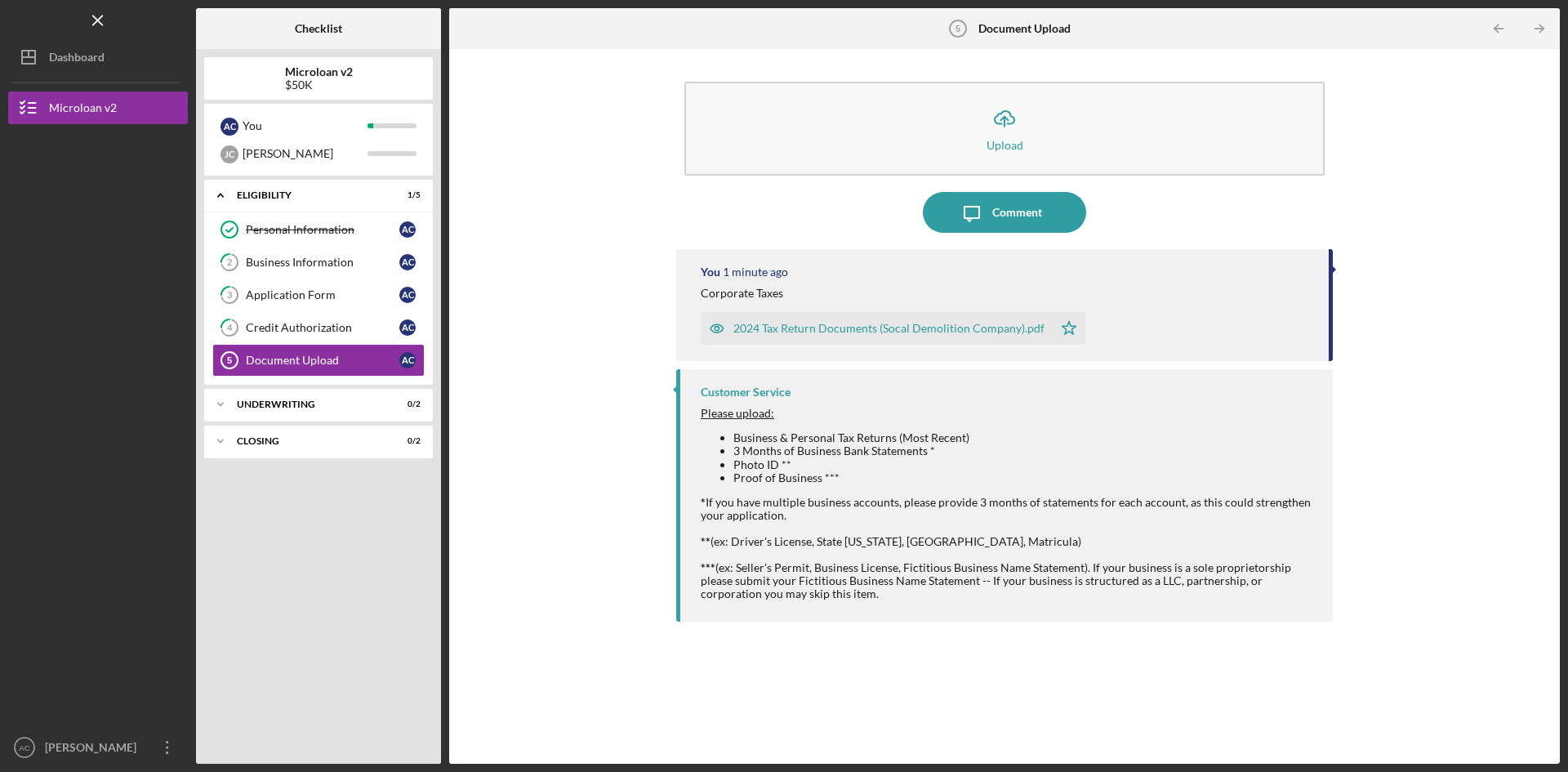
click at [564, 216] on div "Icon/Upload Upload Icon/Message Comment You 1 minute ago Corporate Taxes 2024 T…" at bounding box center [1004, 406] width 1094 height 699
